Goal: Information Seeking & Learning: Check status

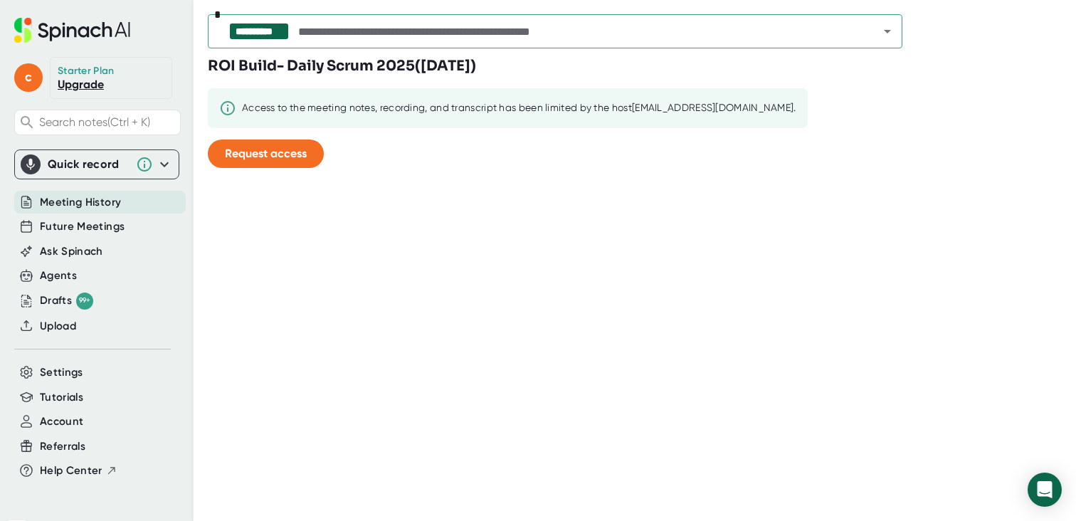
click at [122, 208] on div "Meeting History" at bounding box center [99, 202] width 171 height 23
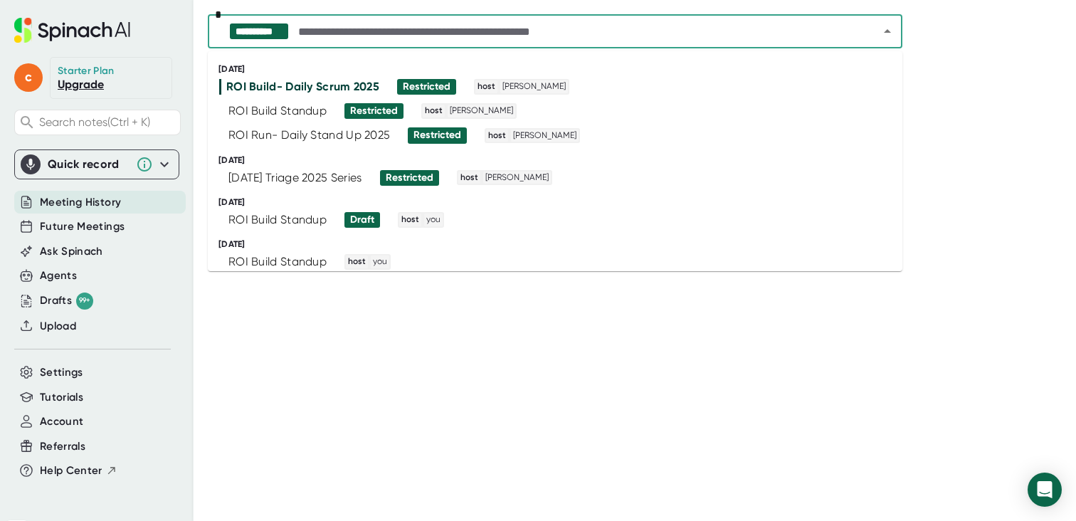
click at [527, 30] on input "text" at bounding box center [575, 31] width 561 height 20
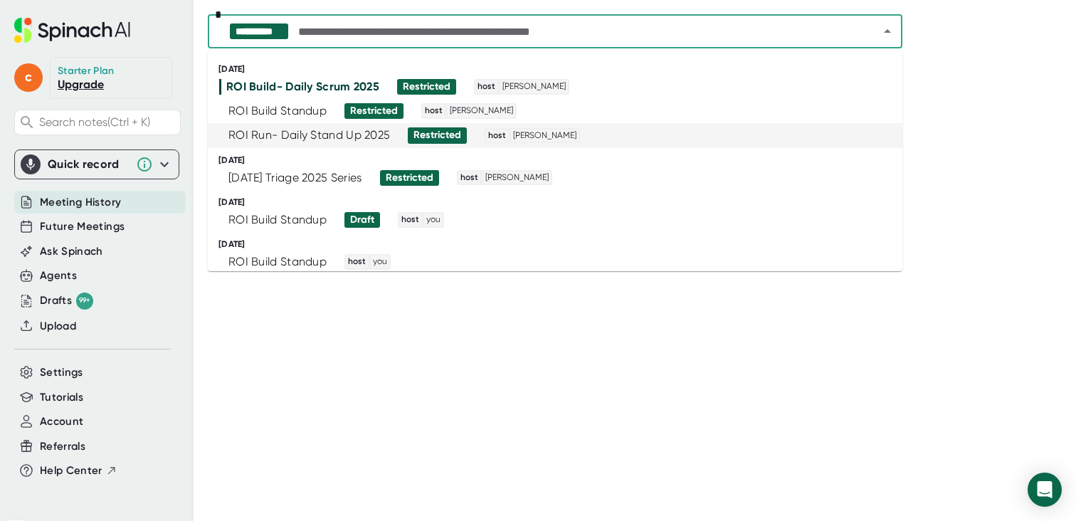
click at [638, 134] on div "ROI Run- Daily Stand Up 2025 Restricted host [PERSON_NAME]" at bounding box center [548, 135] width 659 height 16
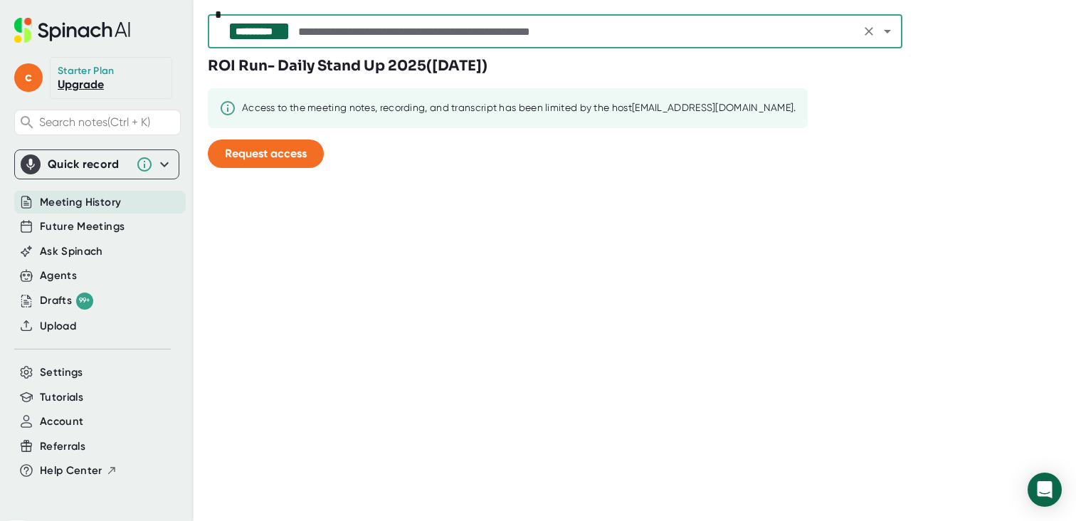
click at [118, 201] on span "Meeting History" at bounding box center [80, 202] width 81 height 16
